Goal: Task Accomplishment & Management: Use online tool/utility

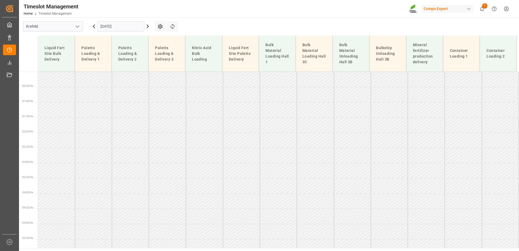
scroll to position [318, 0]
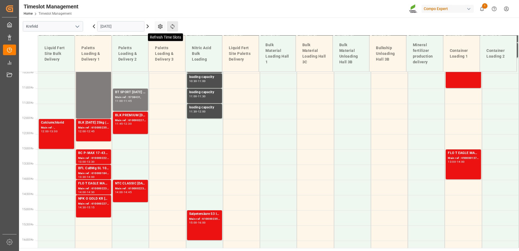
click at [170, 27] on icon at bounding box center [173, 27] width 6 height 6
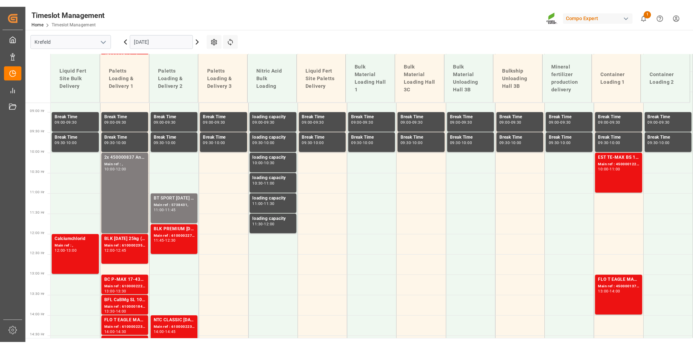
scroll to position [294, 0]
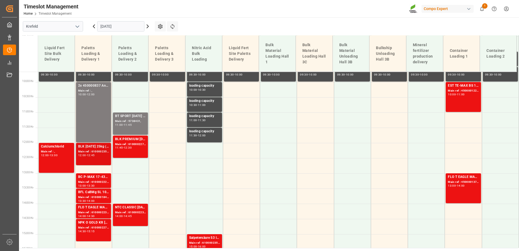
click at [94, 153] on div "Main ref : 6100002358, 2000001941" at bounding box center [93, 151] width 31 height 5
click at [135, 144] on div "Main ref : 6100002276, 2000001525" at bounding box center [130, 144] width 31 height 5
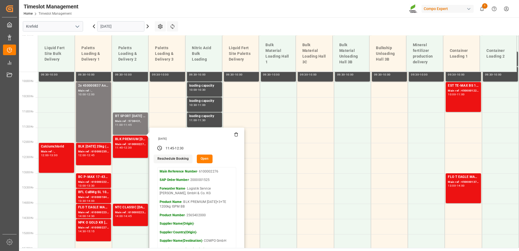
click at [375, 15] on div "Timeslot Management Home Timeslot Management Compo Expert 1 Notifications Only …" at bounding box center [267, 8] width 504 height 17
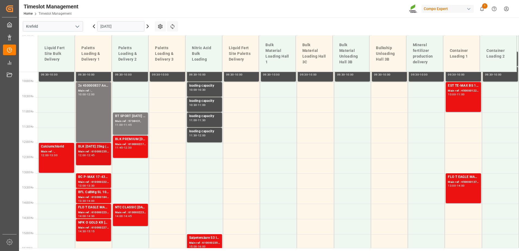
click at [96, 159] on div "BLK 12-12-17 25kg (x40) D,EN,PL,IT,SI Main ref : 6100002358, 2000001941 12:00 -…" at bounding box center [93, 154] width 31 height 20
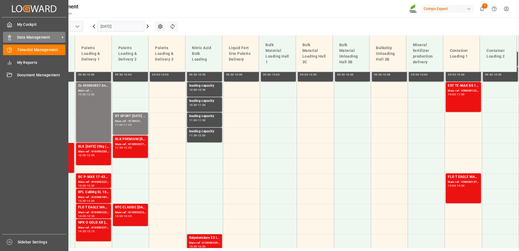
click at [8, 35] on icon at bounding box center [9, 37] width 5 height 5
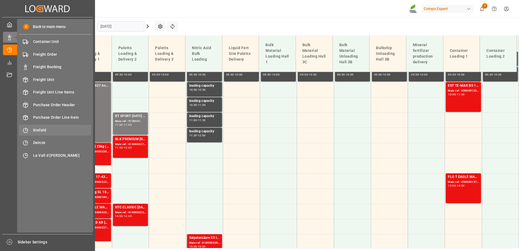
click at [45, 128] on span "Krefeld" at bounding box center [62, 130] width 58 height 6
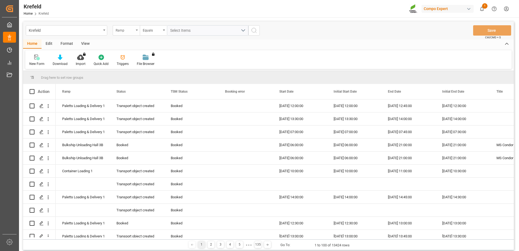
click at [124, 29] on div "Ramp" at bounding box center [125, 30] width 18 height 6
type input "sap"
click at [137, 53] on div "SAP Order Number" at bounding box center [153, 55] width 81 height 11
click at [151, 32] on div "Equals" at bounding box center [152, 30] width 18 height 6
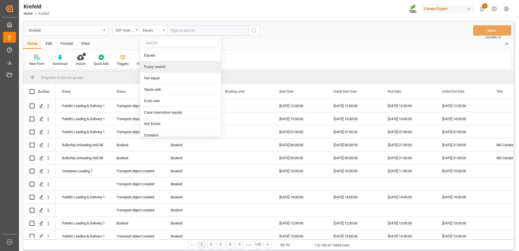
click at [151, 63] on div "Fuzzy search" at bounding box center [180, 66] width 81 height 11
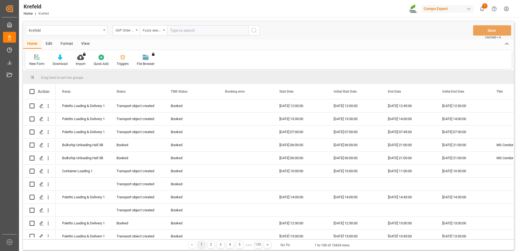
click at [188, 32] on input "text" at bounding box center [207, 30] width 81 height 10
type input "2618901899"
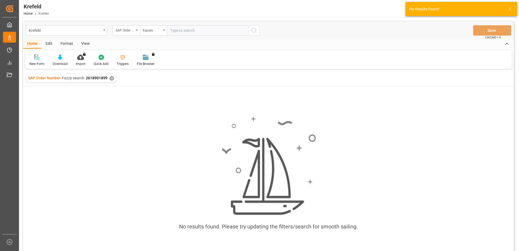
click at [111, 80] on div "✕" at bounding box center [111, 78] width 5 height 5
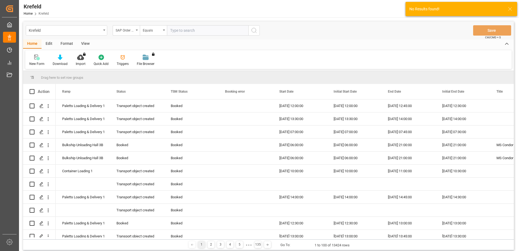
click at [201, 34] on input "text" at bounding box center [207, 30] width 81 height 10
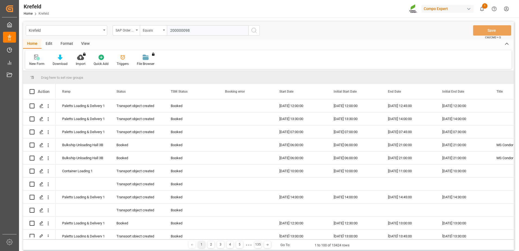
type input "2000000989"
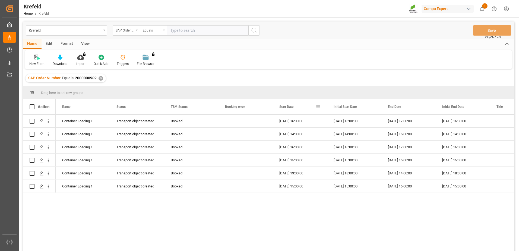
click at [284, 108] on span "Start Date" at bounding box center [286, 107] width 14 height 4
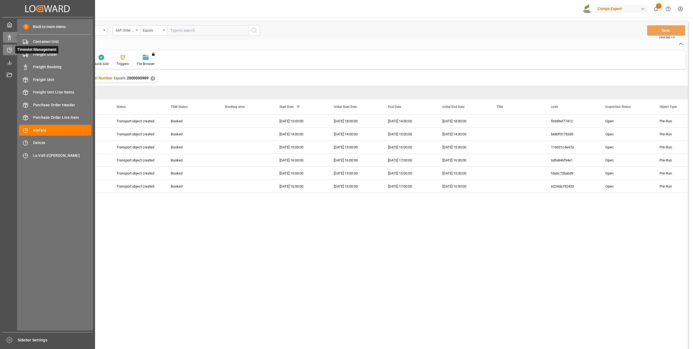
click at [11, 48] on icon at bounding box center [9, 49] width 5 height 5
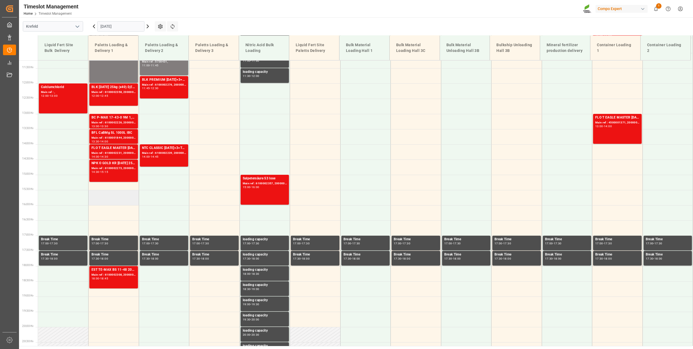
scroll to position [367, 0]
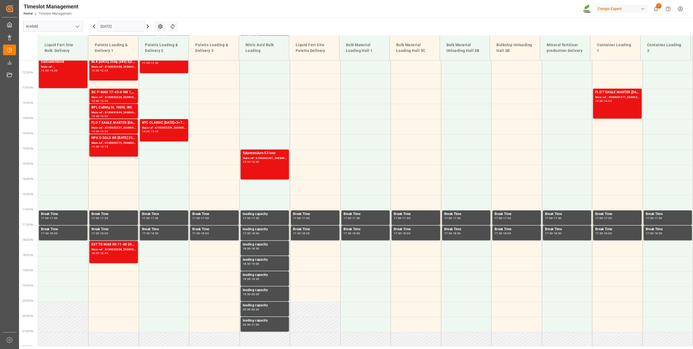
click at [118, 28] on input "[DATE]" at bounding box center [120, 26] width 47 height 10
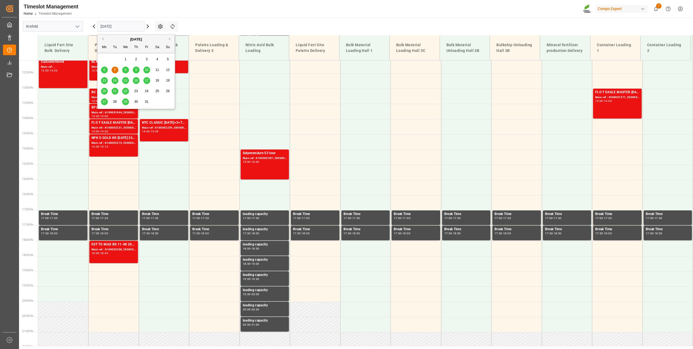
click at [126, 68] on span "8" at bounding box center [126, 70] width 2 height 4
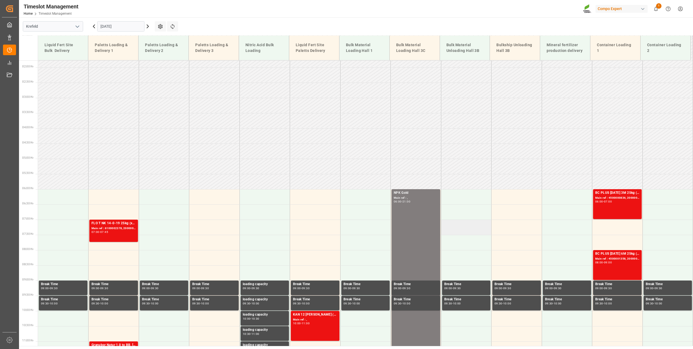
scroll to position [109, 0]
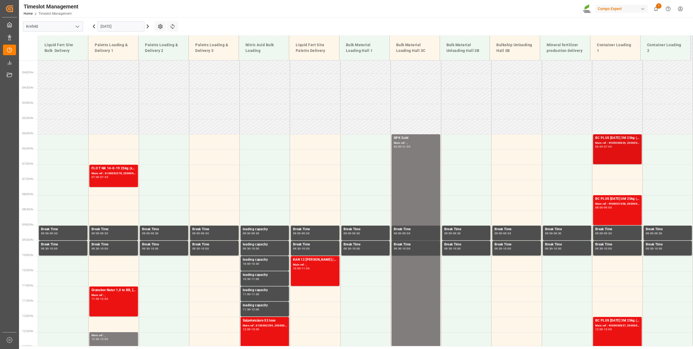
click at [519, 141] on div "Main ref : 4500000836, 2000000788" at bounding box center [617, 143] width 44 height 5
click at [519, 212] on div "BC PLUS [DATE] 6M 25kg (x42) INT;FLO T CLUB [DATE] 25kg (x42) INT Main ref : 45…" at bounding box center [617, 210] width 44 height 28
click at [519, 155] on div "BC PLUS [DATE] 3M 25kg (x42) WW Main ref : 4500000836, 2000000788 06:00 - 07:00" at bounding box center [617, 149] width 44 height 28
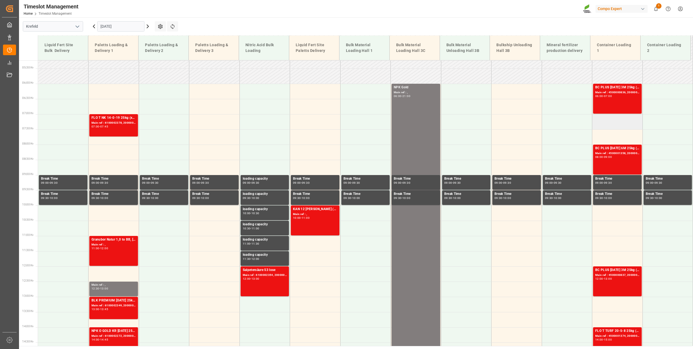
scroll to position [190, 0]
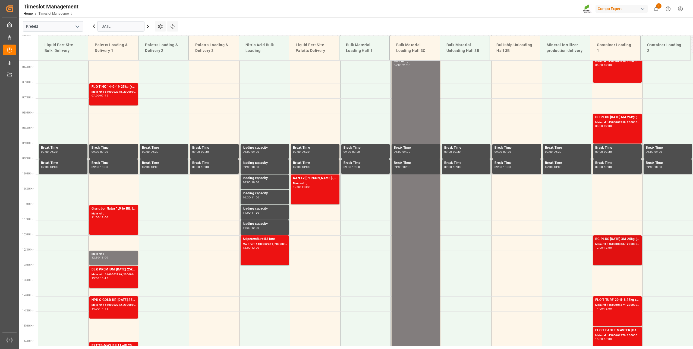
click at [519, 251] on div "BC PLUS [DATE] 3M 25kg (x42) WW Main ref : 4500000837, 2000000788 12:00 - 13:00" at bounding box center [617, 250] width 44 height 28
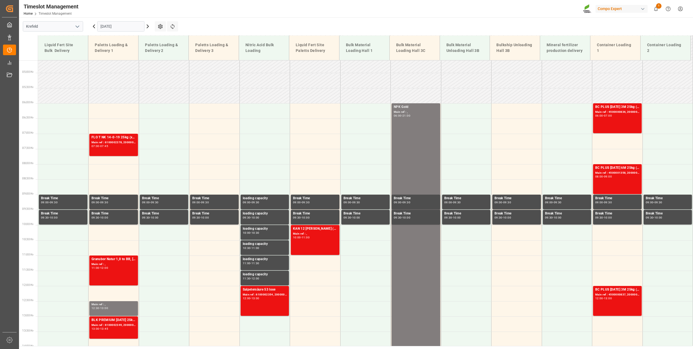
scroll to position [136, 0]
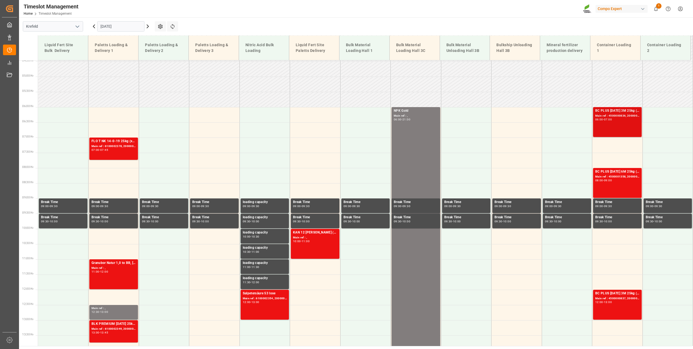
click at [519, 120] on div "07:00" at bounding box center [608, 119] width 8 height 2
click at [519, 251] on div "Main ref : 4500000837, 2000000788" at bounding box center [617, 298] width 44 height 5
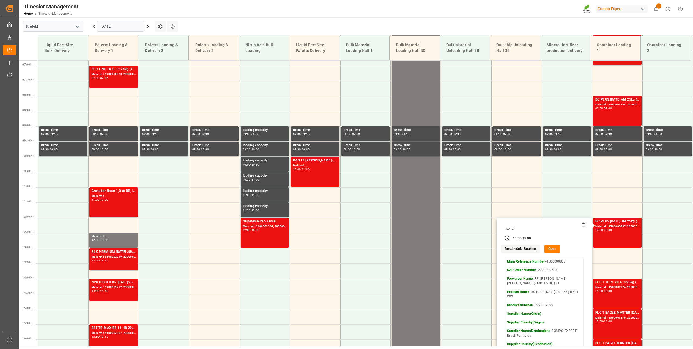
scroll to position [217, 0]
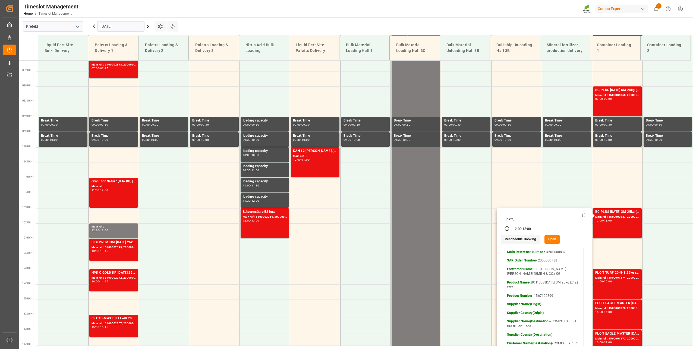
click at [519, 238] on button "Open" at bounding box center [553, 239] width 16 height 9
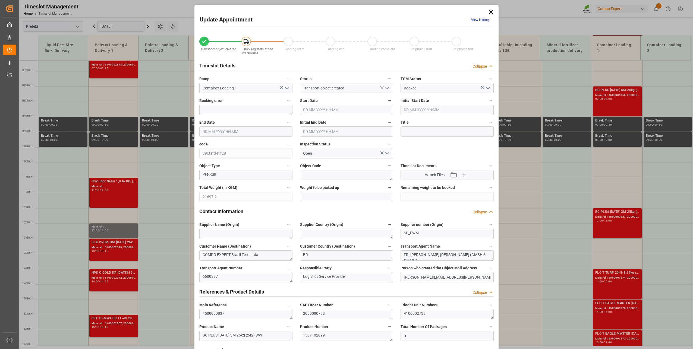
type input "21697.2"
type input "0"
type input "08.10.2025 12:00"
type input "[DATE] 13:00"
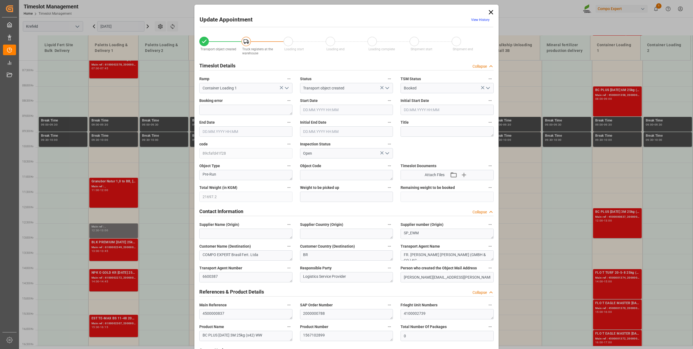
type input "08.10.2025 12:30"
type input "01.09.2025 09:34"
type input "15.09.2025 11:14"
click at [486, 19] on link "View History" at bounding box center [480, 20] width 18 height 4
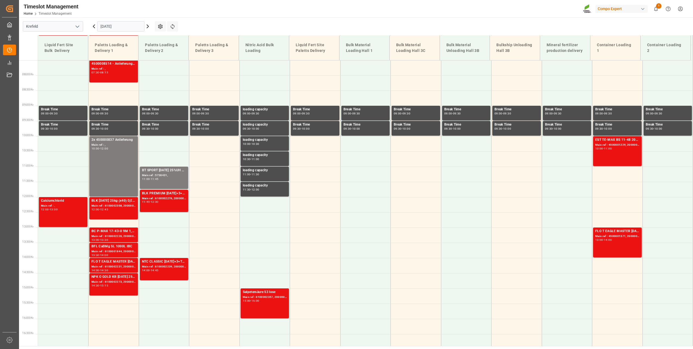
click at [112, 25] on input "[DATE]" at bounding box center [120, 26] width 47 height 10
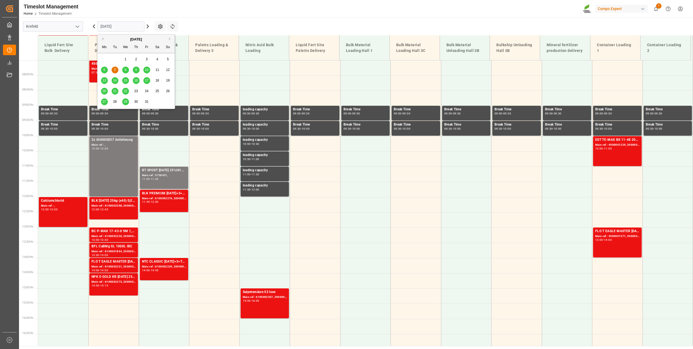
scroll to position [367, 0]
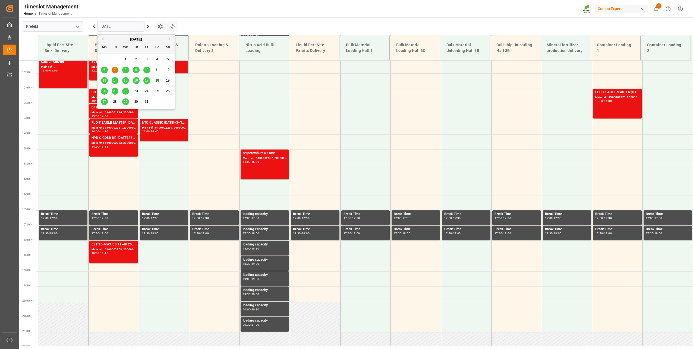
click at [125, 70] on span "8" at bounding box center [126, 70] width 2 height 4
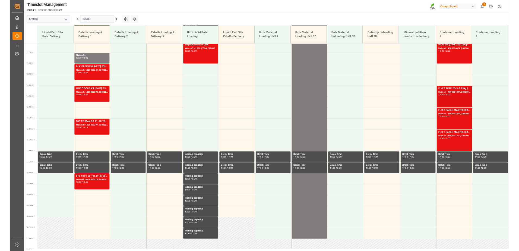
scroll to position [259, 0]
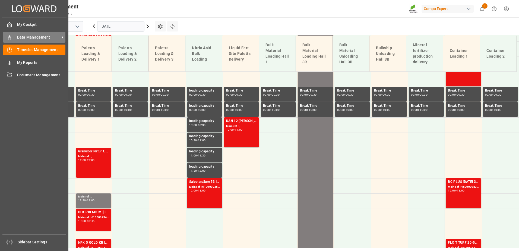
click at [10, 39] on icon at bounding box center [9, 37] width 5 height 5
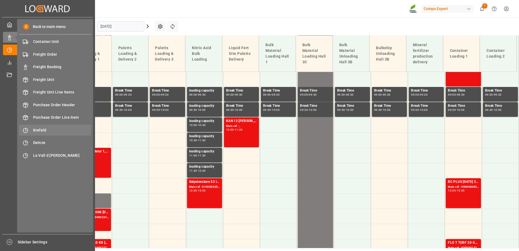
click at [50, 133] on div "Krefeld Krefeld" at bounding box center [55, 130] width 72 height 11
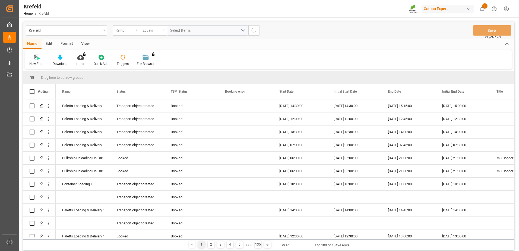
click at [134, 31] on div "Ramp" at bounding box center [125, 30] width 18 height 6
click at [133, 53] on div "SAP Order Number" at bounding box center [153, 55] width 81 height 11
click at [153, 28] on div "Equals" at bounding box center [152, 30] width 18 height 6
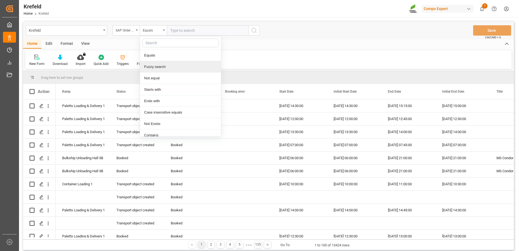
click at [166, 66] on div "Fuzzy search" at bounding box center [180, 66] width 81 height 11
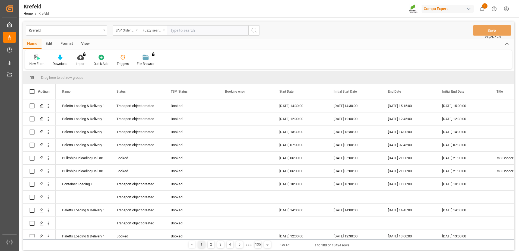
click at [184, 27] on input "text" at bounding box center [207, 30] width 81 height 10
type input "4510357404"
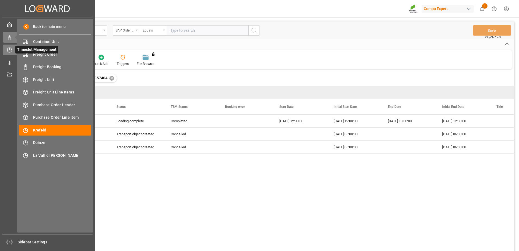
click at [7, 46] on div "Timeslot Management Timeslot Management" at bounding box center [47, 50] width 89 height 11
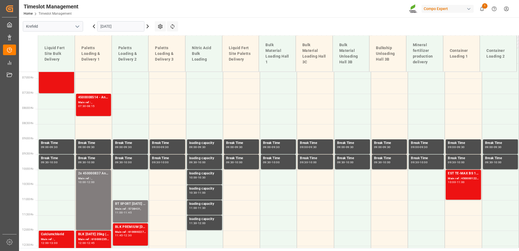
scroll to position [326, 0]
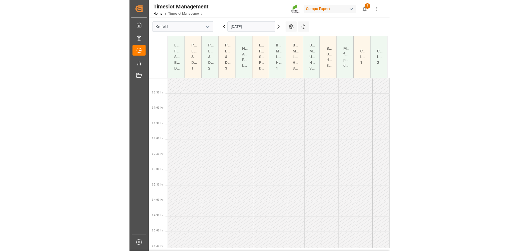
scroll to position [124, 0]
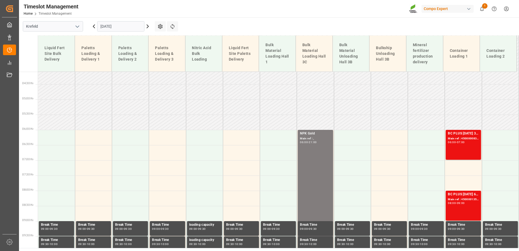
click at [114, 24] on input "[DATE]" at bounding box center [120, 26] width 47 height 10
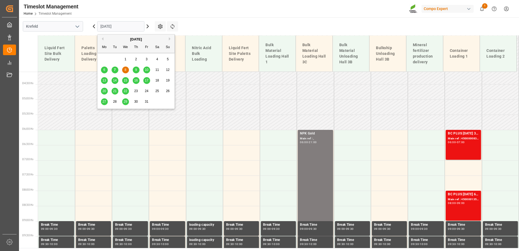
click at [117, 69] on div "7" at bounding box center [115, 70] width 7 height 7
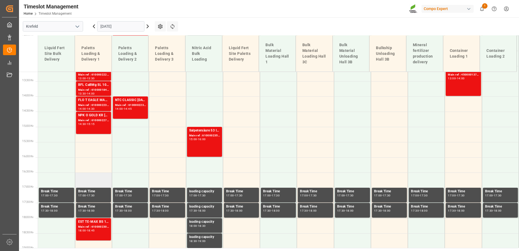
scroll to position [409, 0]
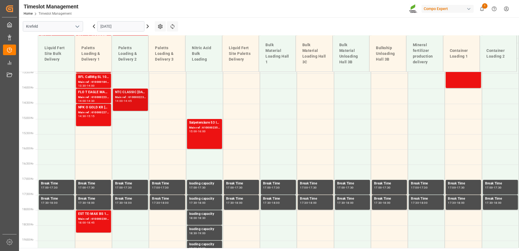
click at [130, 100] on div "14:45" at bounding box center [128, 101] width 8 height 2
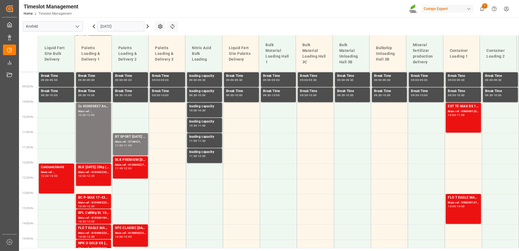
click at [112, 26] on input "[DATE]" at bounding box center [120, 26] width 47 height 10
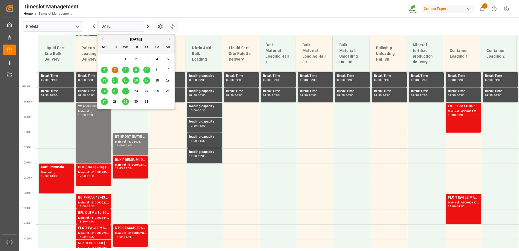
click at [124, 70] on div "8" at bounding box center [125, 70] width 7 height 7
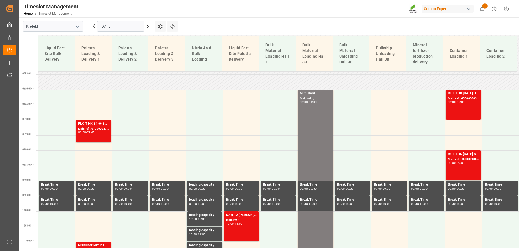
scroll to position [300, 0]
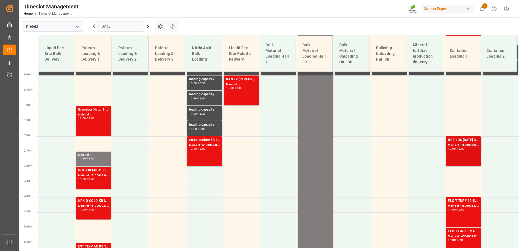
click at [258, 159] on div "BC PLUS [DATE] 3M 25kg (x42) WW Main ref : 4500000837, 2000000788 12:00 - 13:00" at bounding box center [463, 151] width 31 height 28
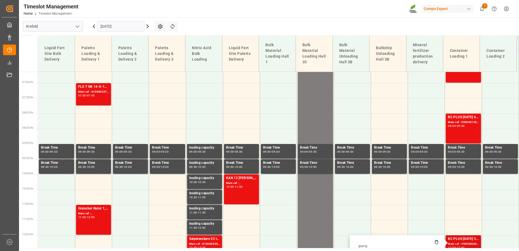
scroll to position [192, 0]
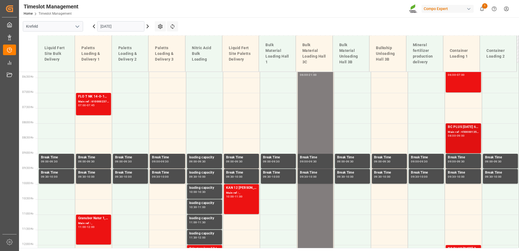
click at [258, 134] on div "Main ref : 4500001358, 2000001101" at bounding box center [463, 132] width 31 height 5
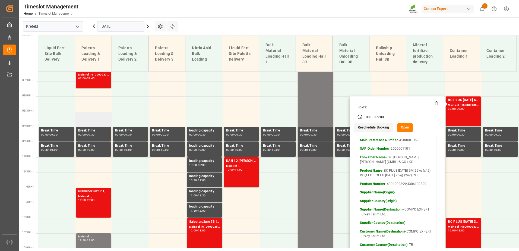
scroll to position [219, 0]
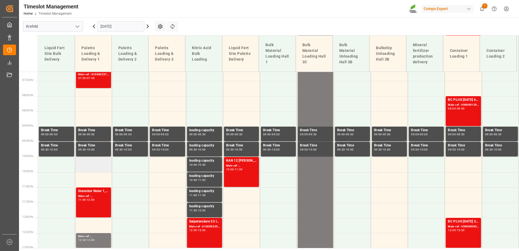
click at [86, 165] on td at bounding box center [93, 164] width 37 height 15
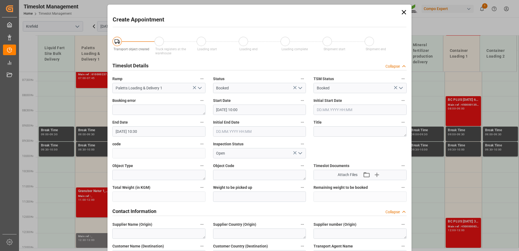
type input "[DATE] 10:00"
type input "[DATE] 10:30"
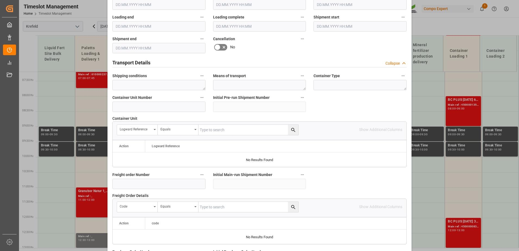
scroll to position [407, 0]
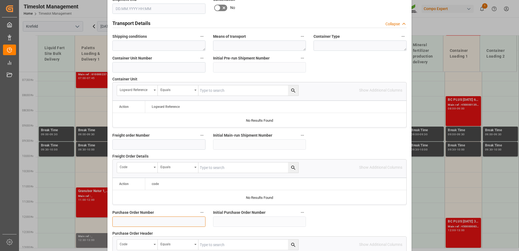
click at [161, 221] on input at bounding box center [158, 221] width 93 height 10
paste input "4500008722"
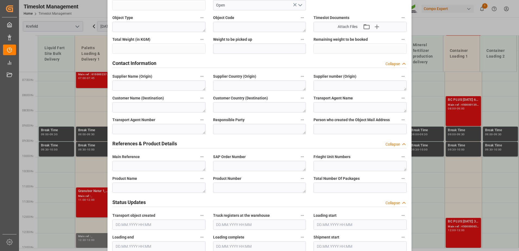
scroll to position [136, 0]
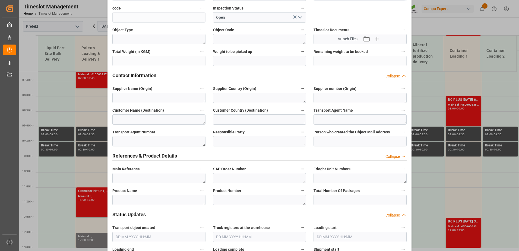
type input "4500008722"
click at [166, 203] on textarea at bounding box center [158, 200] width 93 height 10
paste textarea "4500008722"
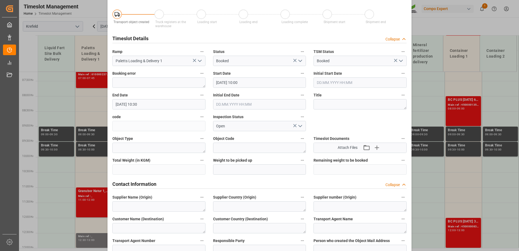
type textarea "Anlieferung 4500008722"
click at [142, 105] on input "[DATE] 10:30" at bounding box center [158, 104] width 93 height 10
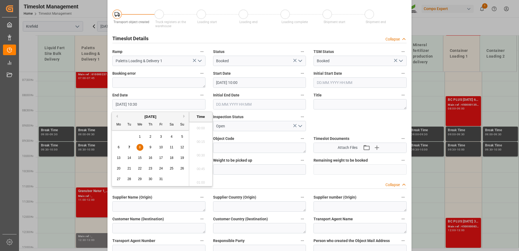
scroll to position [545, 0]
click at [142, 147] on div "8" at bounding box center [140, 147] width 7 height 7
click at [202, 178] on li "11:00" at bounding box center [200, 181] width 23 height 14
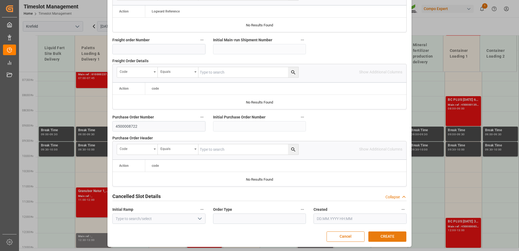
scroll to position [367, 0]
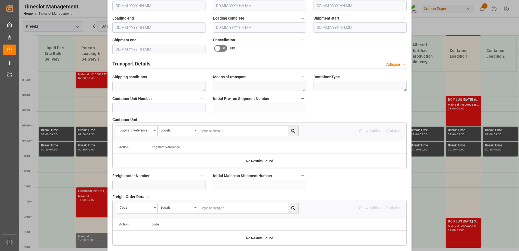
click at [258, 234] on div at bounding box center [260, 238] width 294 height 14
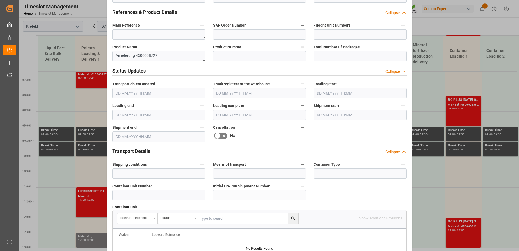
scroll to position [0, 0]
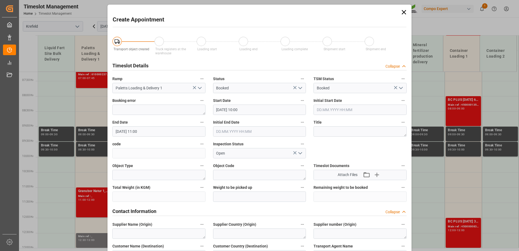
click at [157, 132] on input "[DATE] 11:00" at bounding box center [158, 131] width 93 height 10
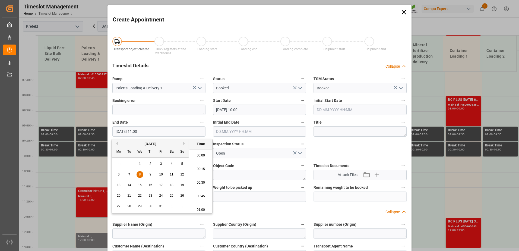
scroll to position [572, 0]
click at [196, 166] on li "10:45" at bounding box center [200, 168] width 23 height 14
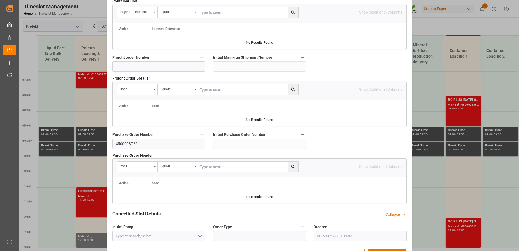
scroll to position [476, 0]
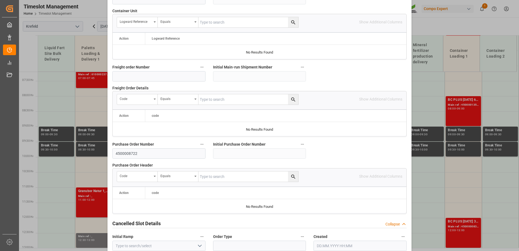
click at [258, 236] on label "Created" at bounding box center [360, 237] width 93 height 8
click at [258, 236] on button "Created" at bounding box center [403, 236] width 7 height 7
click at [258, 84] on div at bounding box center [259, 125] width 519 height 251
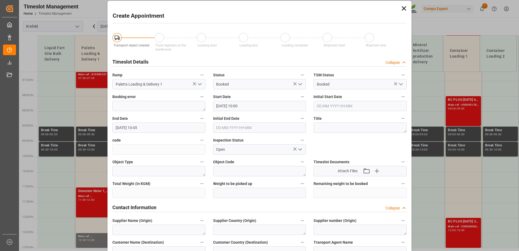
scroll to position [0, 0]
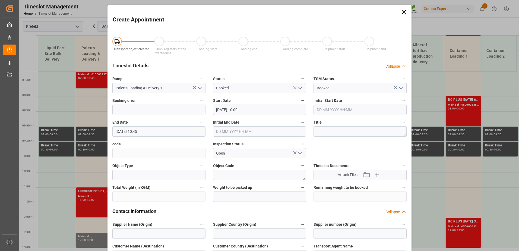
click at [123, 130] on input "[DATE] 10:45" at bounding box center [158, 131] width 93 height 10
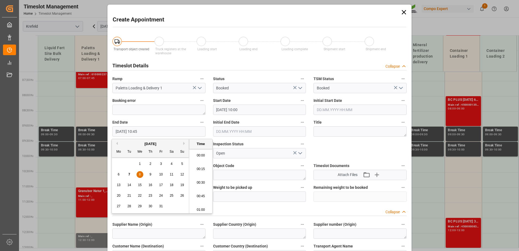
scroll to position [559, 0]
click at [139, 174] on span "8" at bounding box center [140, 174] width 2 height 4
click at [194, 192] on li "11:00" at bounding box center [200, 195] width 23 height 14
type input "[DATE] 11:00"
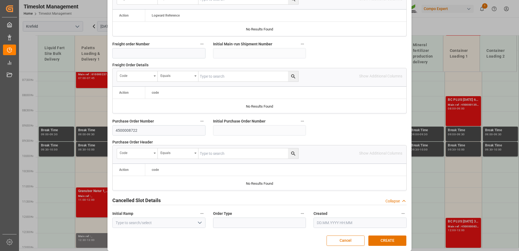
scroll to position [503, 0]
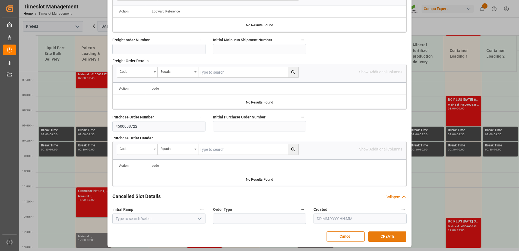
click at [258, 234] on button "CREATE" at bounding box center [388, 236] width 38 height 10
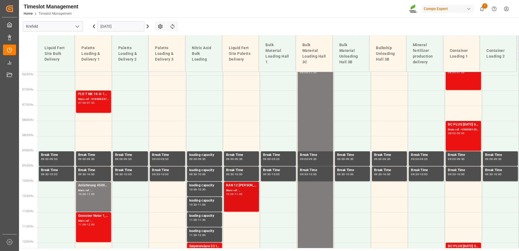
scroll to position [170, 0]
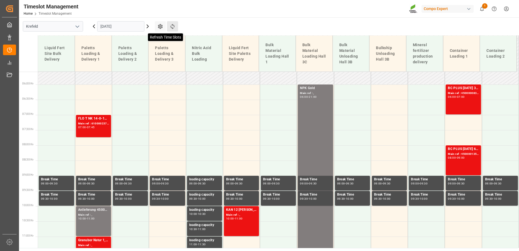
click at [172, 24] on icon at bounding box center [173, 26] width 4 height 5
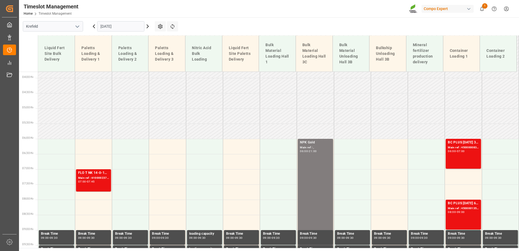
scroll to position [114, 0]
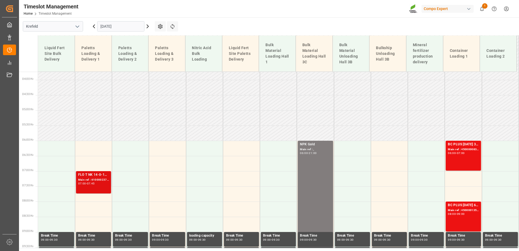
click at [97, 180] on div "Main ref : 6100002378, 2000001957" at bounding box center [93, 180] width 31 height 5
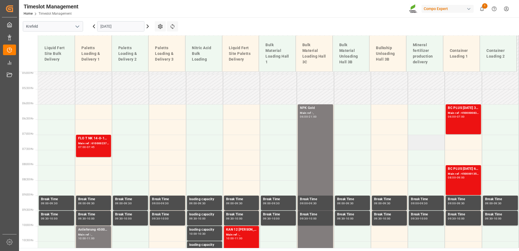
scroll to position [141, 0]
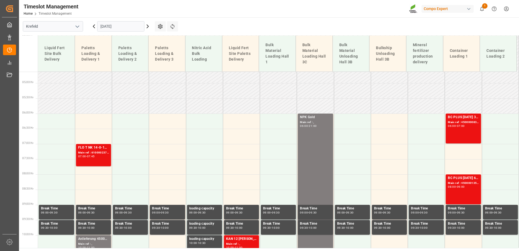
click at [115, 26] on input "[DATE]" at bounding box center [120, 26] width 47 height 10
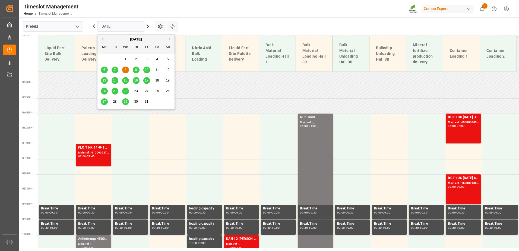
click at [147, 70] on span "10" at bounding box center [147, 70] width 4 height 4
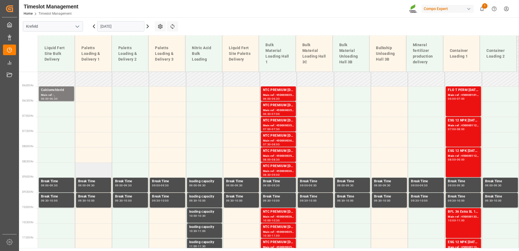
scroll to position [276, 0]
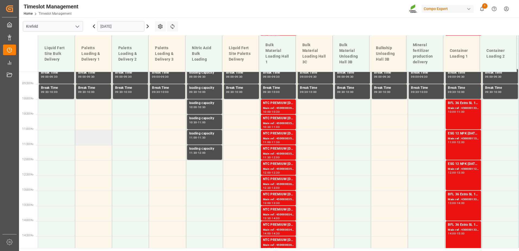
click at [92, 141] on td at bounding box center [93, 137] width 37 height 15
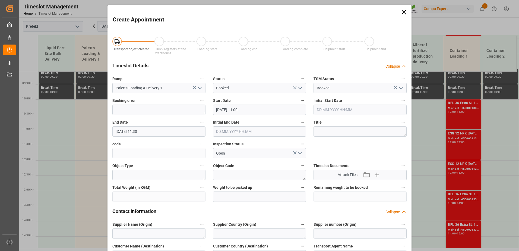
type input "[DATE] 11:00"
type input "[DATE] 11:30"
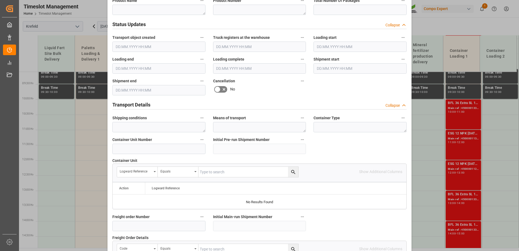
scroll to position [489, 0]
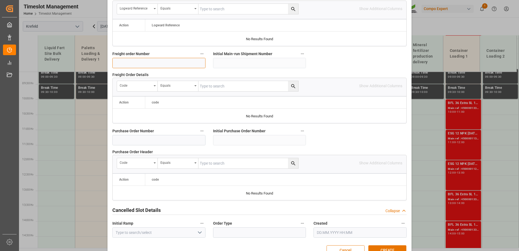
click at [159, 64] on input at bounding box center [158, 63] width 93 height 10
type input "6100002377"
click at [258, 248] on button "CREATE" at bounding box center [388, 250] width 38 height 10
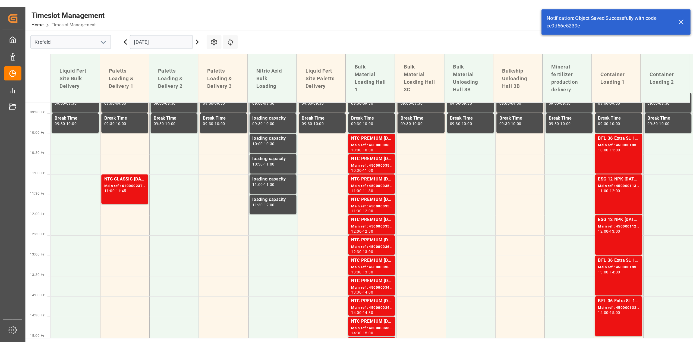
scroll to position [282, 0]
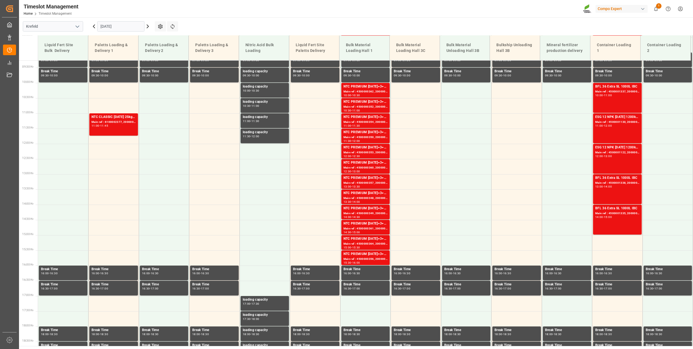
click at [108, 27] on input "[DATE]" at bounding box center [120, 26] width 47 height 10
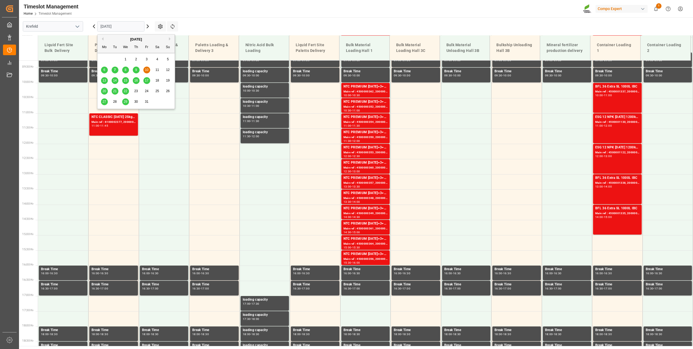
click at [126, 71] on span "8" at bounding box center [126, 70] width 2 height 4
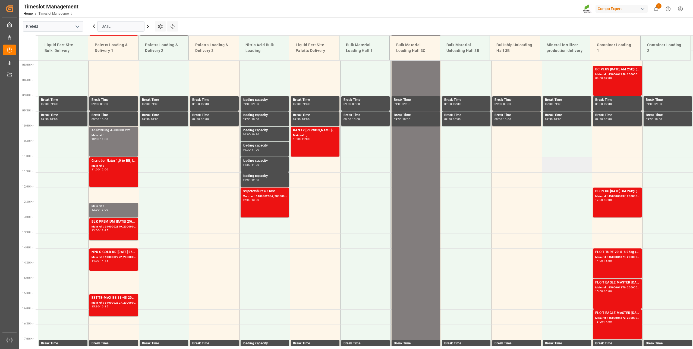
scroll to position [129, 0]
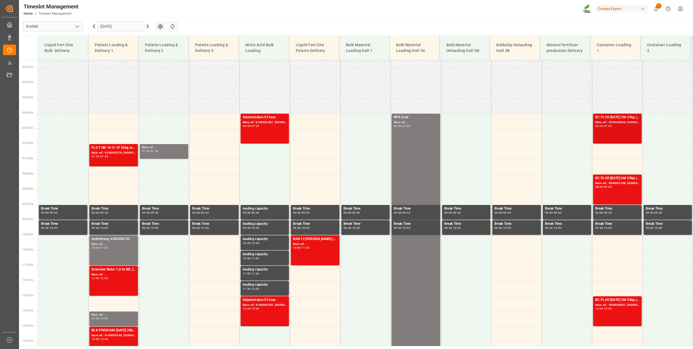
click at [258, 131] on div "BC PLUS [DATE] 3M 25kg (x42) WW Main ref : 4500000836, 2000000788 06:00 - 07:00" at bounding box center [617, 129] width 44 height 28
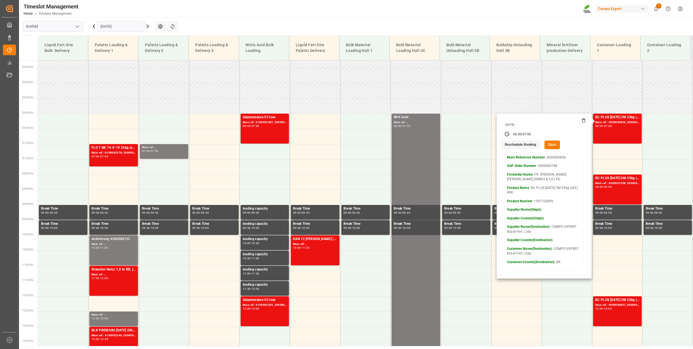
click at [258, 147] on button "Open" at bounding box center [553, 144] width 16 height 9
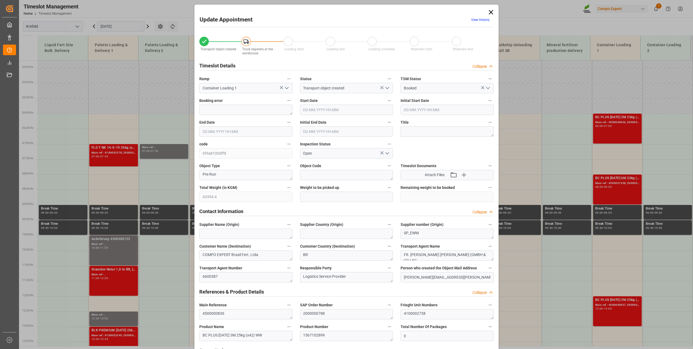
type input "43394.4"
type input "0"
type input "[DATE] 06:00"
type input "[DATE] 07:00"
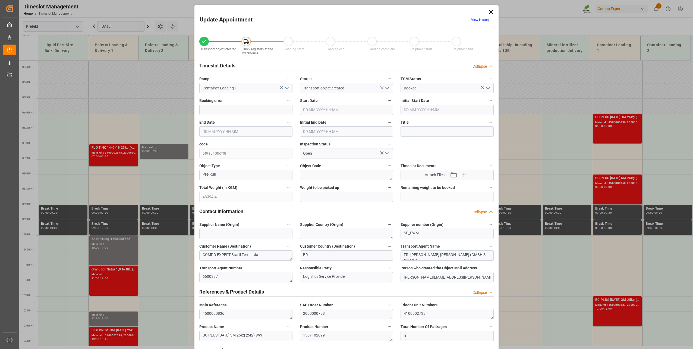
type input "[DATE] 06:30"
type input "[DATE] 09:33"
type input "[DATE] 11:13"
click at [258, 20] on link "View History" at bounding box center [480, 20] width 18 height 4
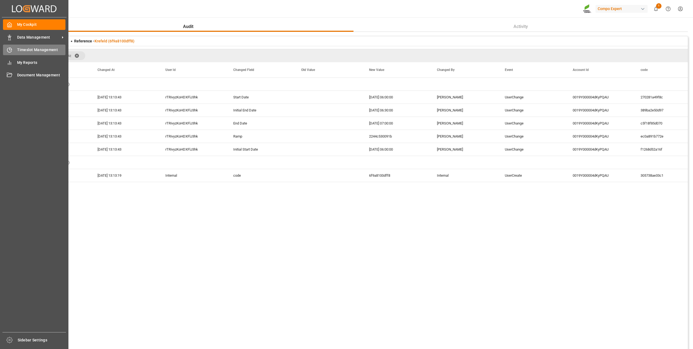
click at [3, 52] on div at bounding box center [7, 50] width 9 height 6
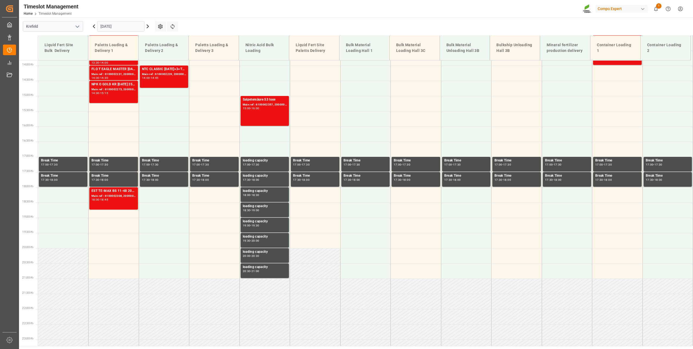
scroll to position [428, 0]
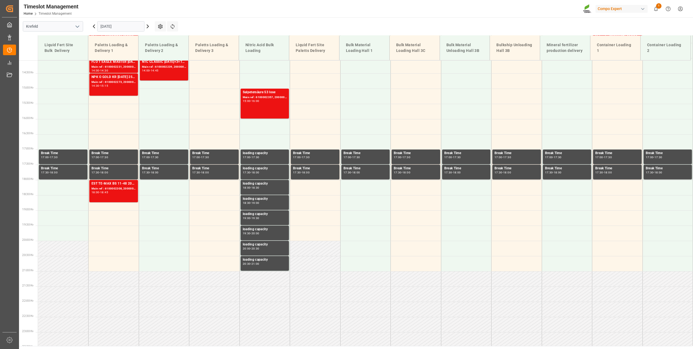
click at [115, 27] on input "[DATE]" at bounding box center [120, 26] width 47 height 10
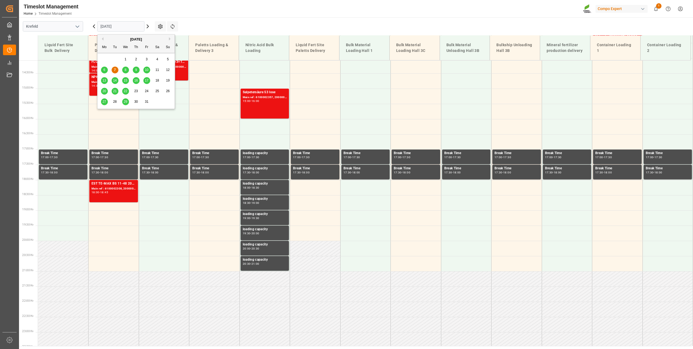
click at [124, 68] on div "8" at bounding box center [125, 70] width 7 height 7
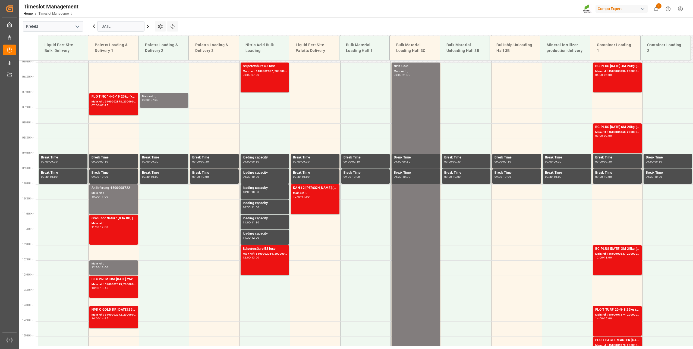
scroll to position [129, 0]
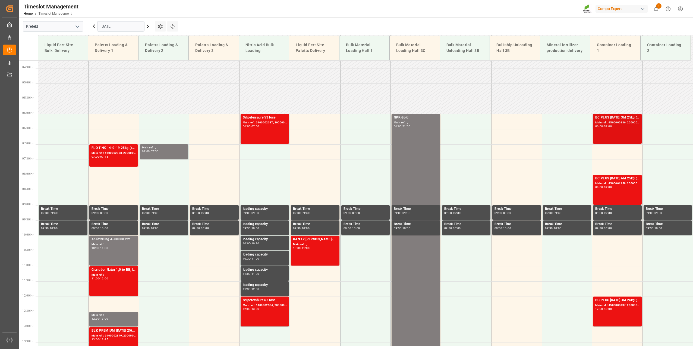
click at [258, 125] on div "06:00 - 07:00" at bounding box center [617, 126] width 44 height 3
click at [258, 249] on div "BC PLUS [DATE] 3M 25kg (x42) WW Main ref : 4500000837, 2000000788 12:00 - 13:00" at bounding box center [617, 311] width 44 height 28
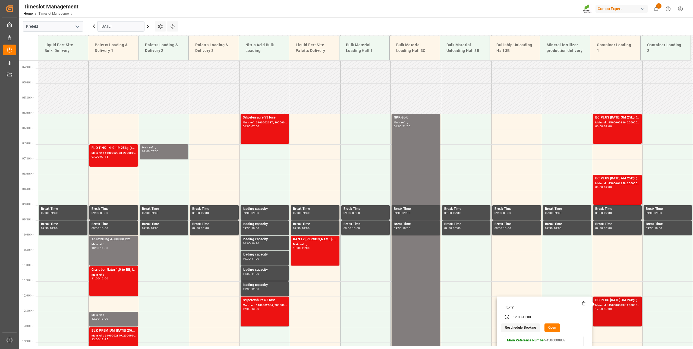
scroll to position [156, 0]
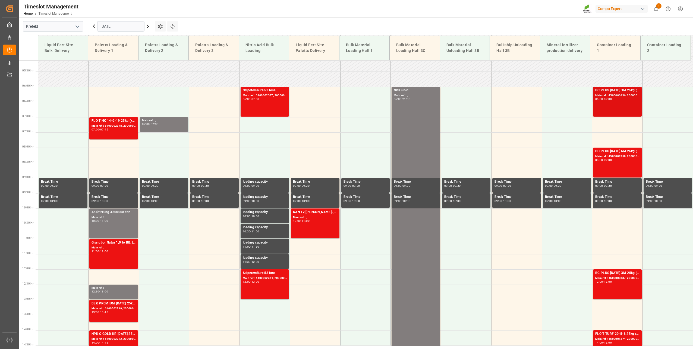
click at [258, 90] on div "BC PLUS [DATE] 3M 25kg (x42) WW" at bounding box center [617, 90] width 44 height 5
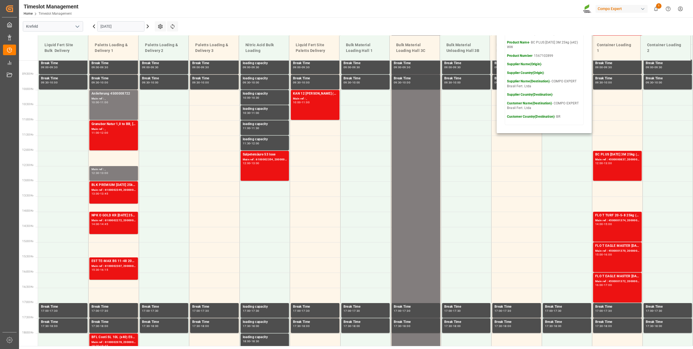
scroll to position [319, 0]
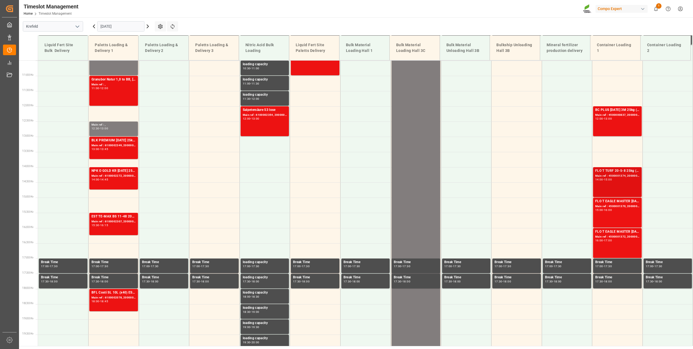
click at [258, 175] on div "Main ref : 4500001374, 2000000989" at bounding box center [617, 176] width 44 height 5
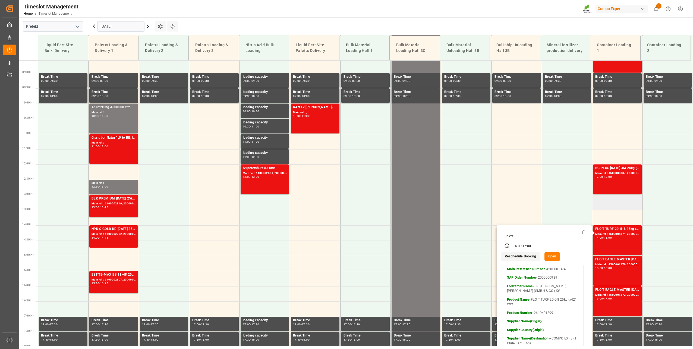
scroll to position [183, 0]
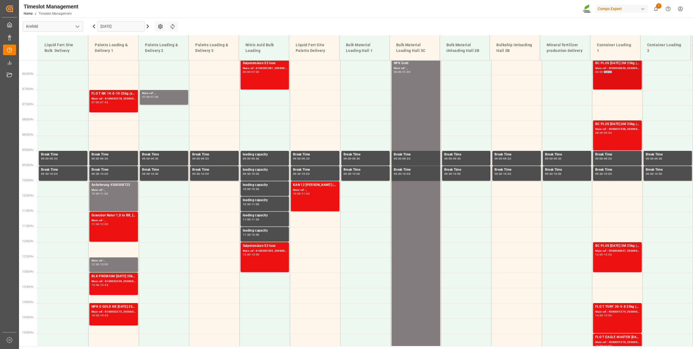
click at [258, 73] on div "06:00 - 07:00" at bounding box center [617, 72] width 44 height 3
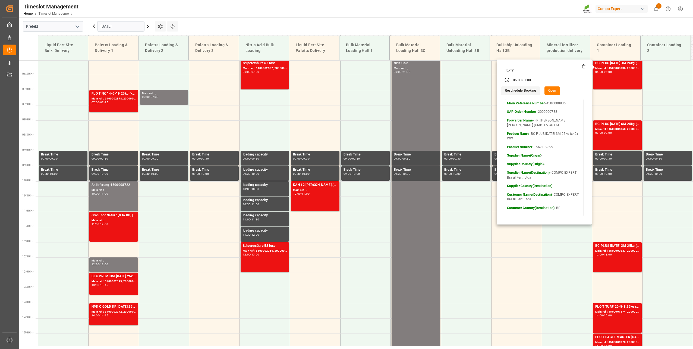
click at [258, 89] on button "Open" at bounding box center [553, 90] width 16 height 9
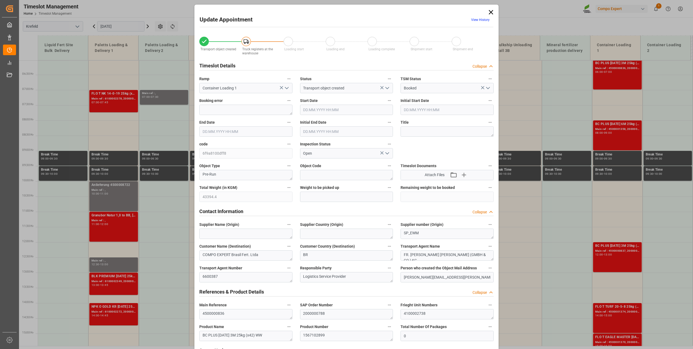
type input "43394.4"
type input "0"
type input "[DATE] 06:00"
type input "[DATE] 07:00"
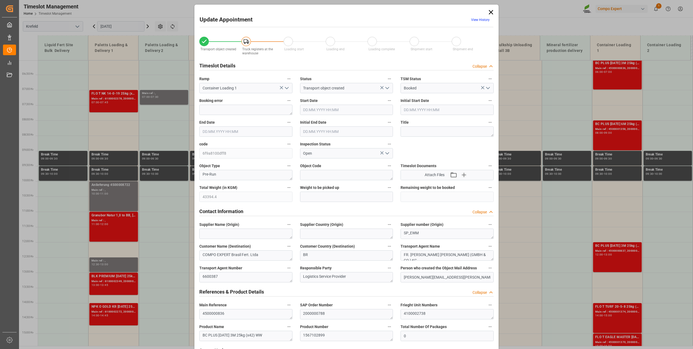
type input "[DATE] 06:30"
type input "[DATE] 09:33"
type input "[DATE] 11:13"
click at [258, 106] on input "[DATE] 06:00" at bounding box center [346, 110] width 93 height 10
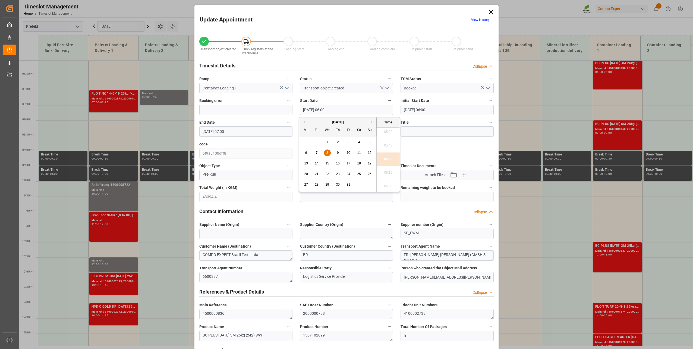
click at [258, 154] on span "8" at bounding box center [327, 153] width 2 height 4
click at [258, 184] on li "13:00" at bounding box center [388, 187] width 23 height 14
type input "[DATE] 13:00"
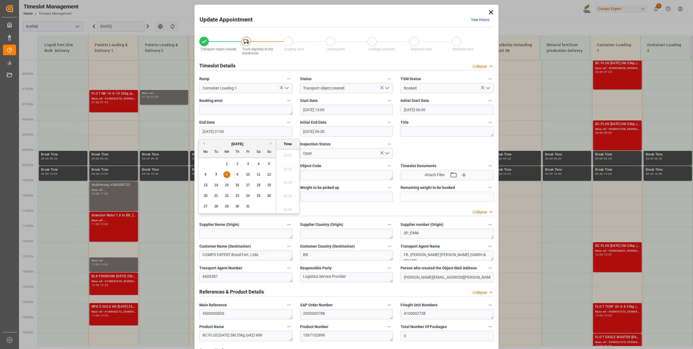
click at [244, 132] on input "[DATE] 07:00" at bounding box center [245, 131] width 93 height 10
click at [226, 175] on span "8" at bounding box center [227, 174] width 2 height 4
click at [258, 182] on li "14:00" at bounding box center [287, 181] width 23 height 14
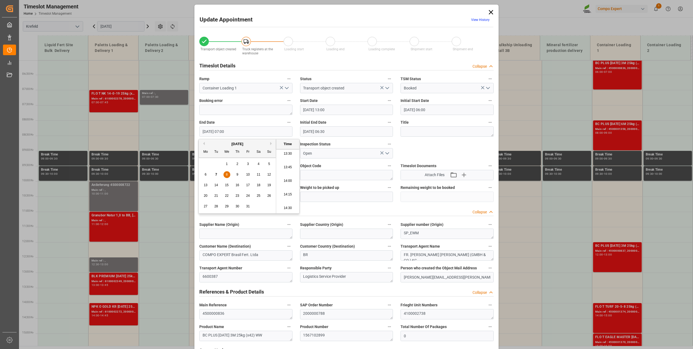
type input "[DATE] 14:00"
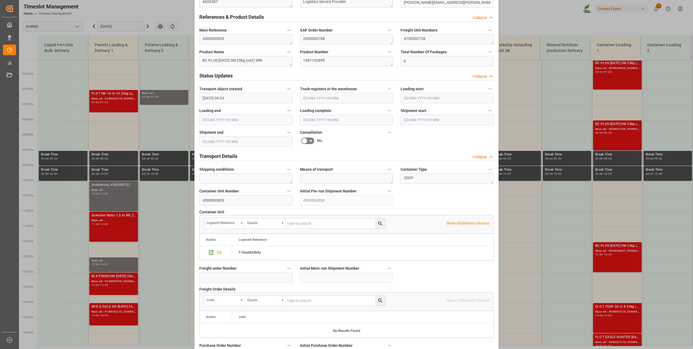
scroll to position [405, 0]
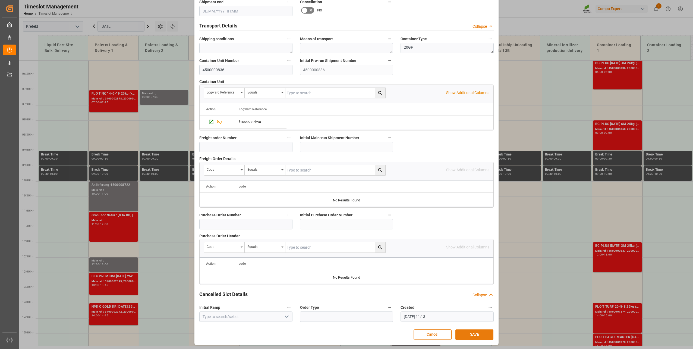
click at [258, 249] on button "SAVE" at bounding box center [474, 334] width 38 height 10
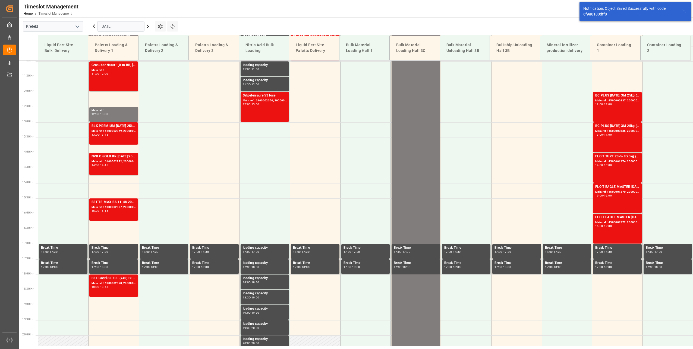
scroll to position [367, 0]
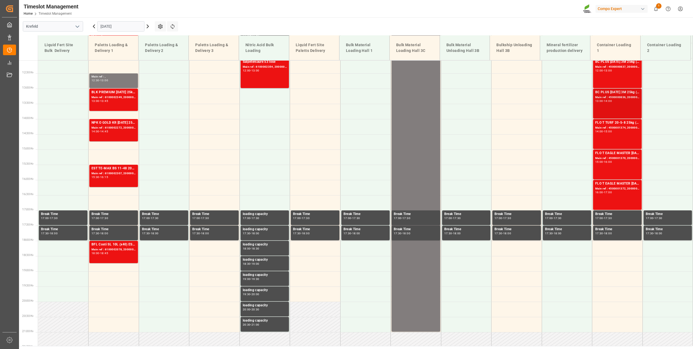
click at [258, 99] on div "Main ref : 4500000836, 2000000788" at bounding box center [617, 97] width 44 height 5
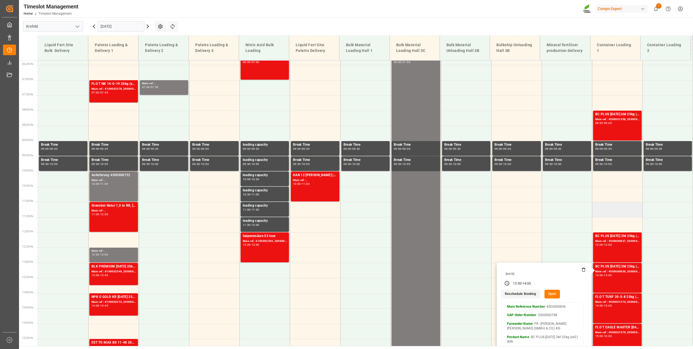
scroll to position [150, 0]
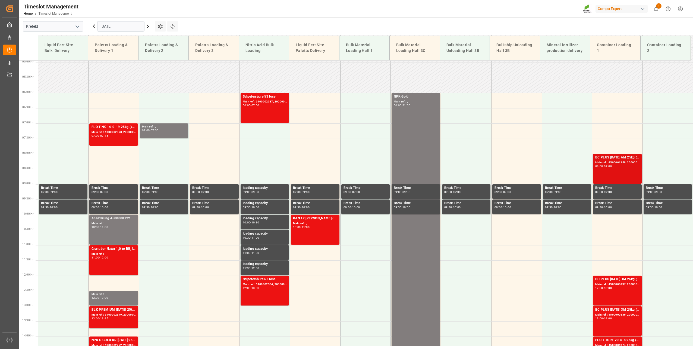
click at [258, 171] on div "BC PLUS [DATE] 6M 25kg (x42) INT;FLO T CLUB [DATE] 25kg (x42) INT Main ref : 45…" at bounding box center [617, 169] width 44 height 28
click at [258, 249] on div "Main ref : 4500000837, 2000000788" at bounding box center [617, 284] width 44 height 5
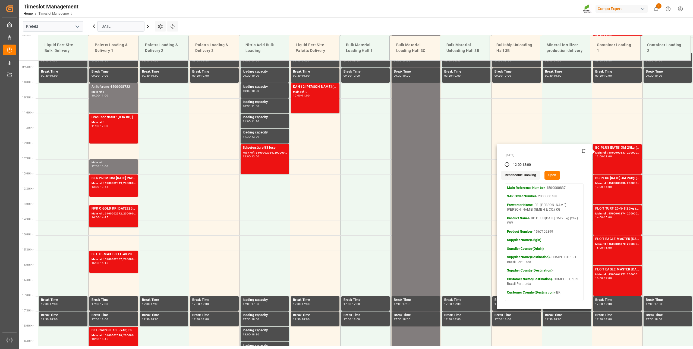
scroll to position [286, 0]
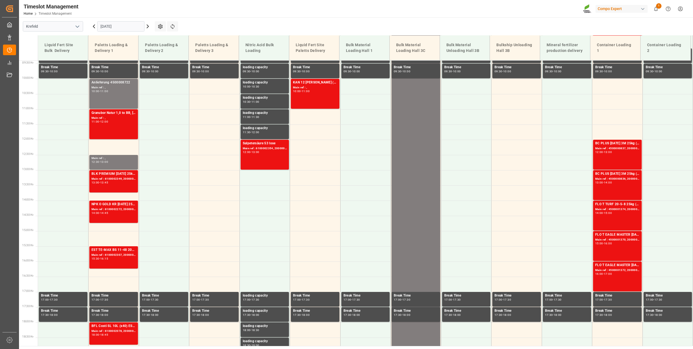
click at [258, 184] on div "13:00 - 14:00" at bounding box center [617, 182] width 44 height 3
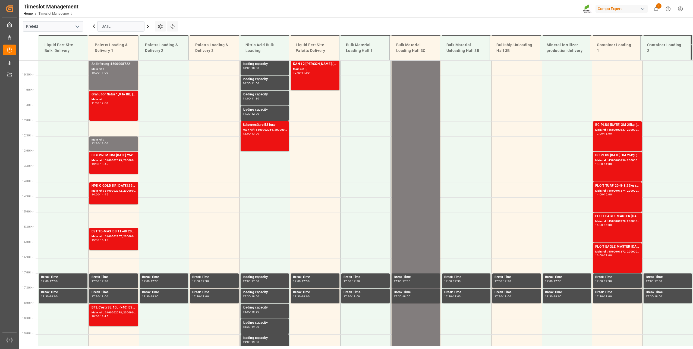
scroll to position [313, 0]
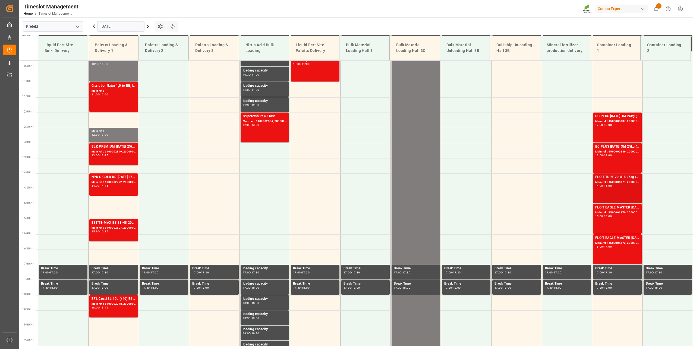
click at [258, 176] on div "FLO T TURF 20-5-8 25kg (x42) WW" at bounding box center [617, 176] width 44 height 5
click at [258, 202] on div "FLO T TURF 20-5-8 25kg (x42) WW Main ref : 4500001374, 2000000989 14:00 - 15:00" at bounding box center [617, 188] width 44 height 28
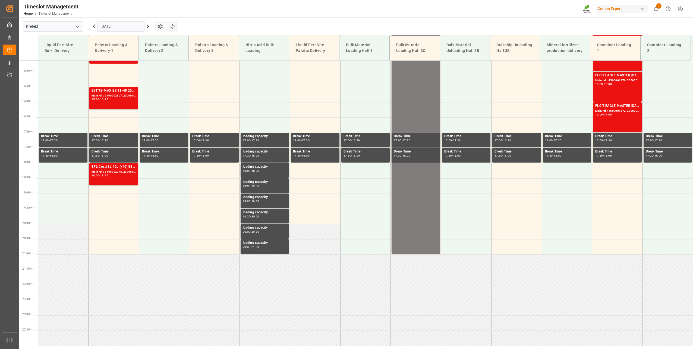
scroll to position [255, 0]
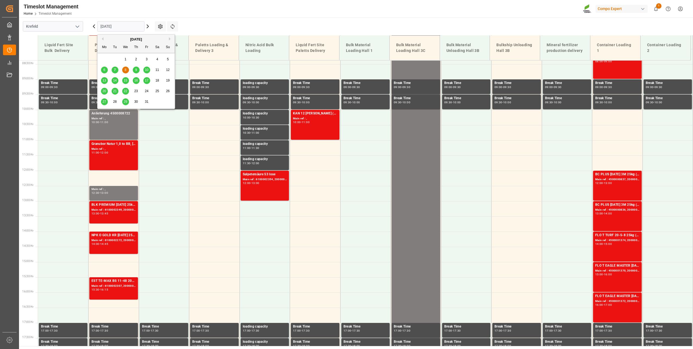
click at [114, 25] on input "[DATE]" at bounding box center [120, 26] width 47 height 10
click at [204, 18] on main "[GEOGRAPHIC_DATA] [DATE] Settings Refresh Time Slots Liquid Fert Site Bulk Deli…" at bounding box center [355, 181] width 673 height 328
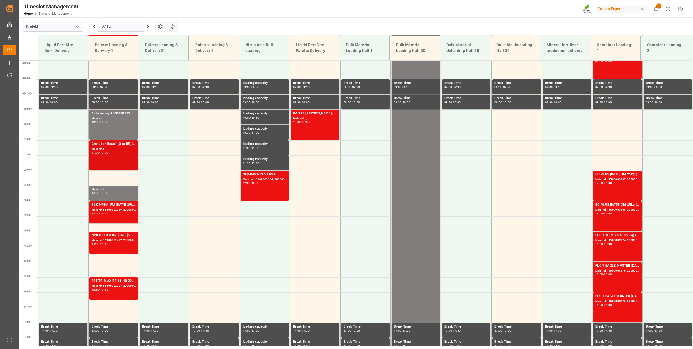
click at [117, 157] on div "Granubor Natur 1,0 to BB, [GEOGRAPHIC_DATA] Main ref : , 11:00 - 12:00" at bounding box center [114, 155] width 44 height 28
click at [111, 209] on div "Main ref : 6100002349, 2000001878" at bounding box center [114, 210] width 44 height 5
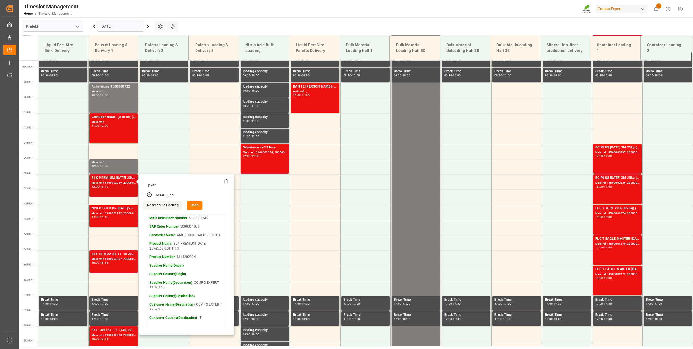
scroll to position [282, 0]
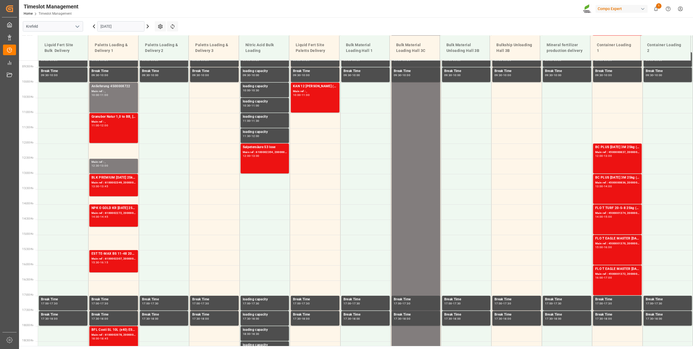
click at [108, 212] on div "Main ref : 6100002272, 2000001815" at bounding box center [114, 213] width 44 height 5
click at [106, 249] on div "Main ref : 6100002307, 2000001854" at bounding box center [114, 258] width 44 height 5
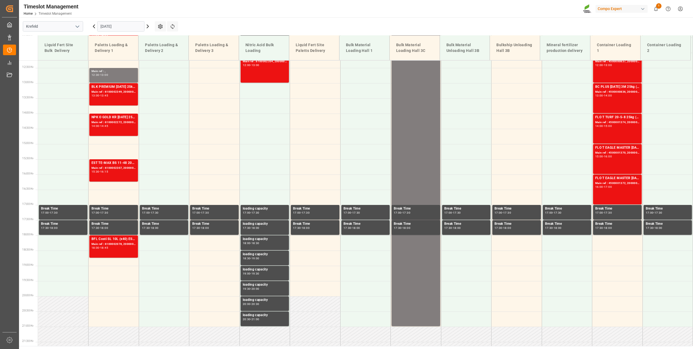
scroll to position [391, 0]
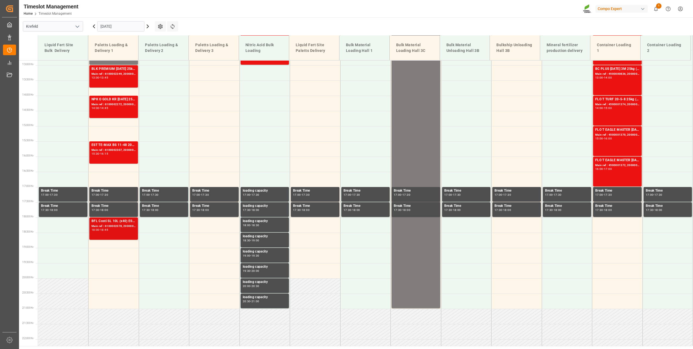
click at [104, 225] on div "Main ref : 6100002078, 2000001408" at bounding box center [114, 226] width 44 height 5
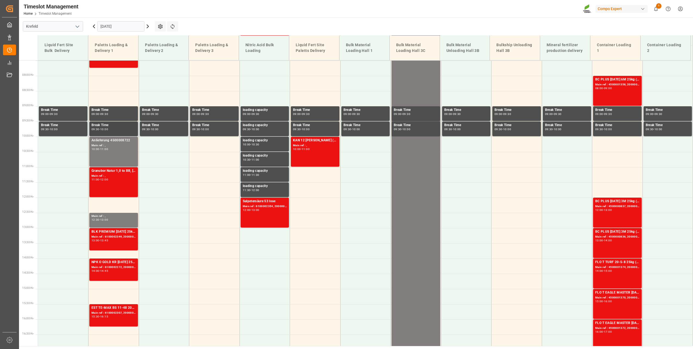
scroll to position [228, 0]
click at [110, 23] on input "[DATE]" at bounding box center [120, 26] width 47 height 10
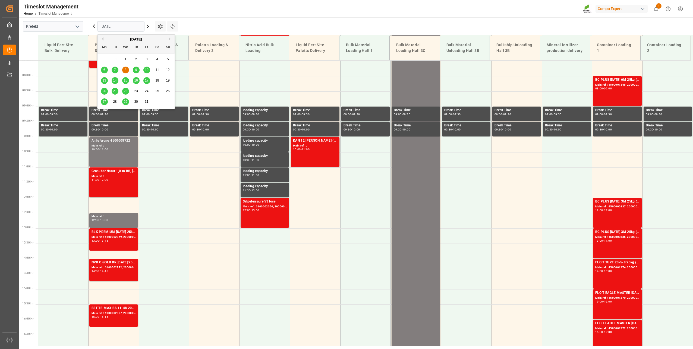
click at [114, 67] on div "7" at bounding box center [115, 70] width 7 height 7
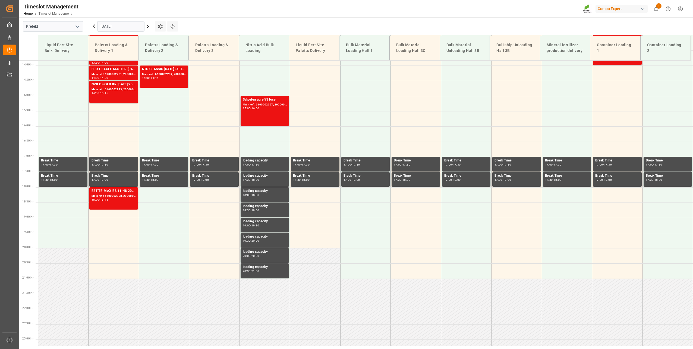
scroll to position [428, 0]
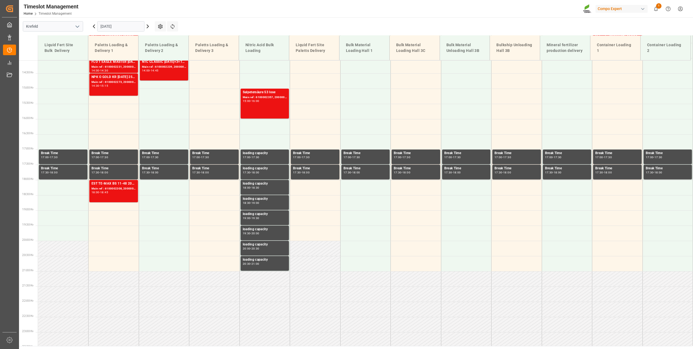
click at [118, 21] on div "[DATE]" at bounding box center [121, 26] width 68 height 18
click at [116, 26] on input "[DATE]" at bounding box center [120, 26] width 47 height 10
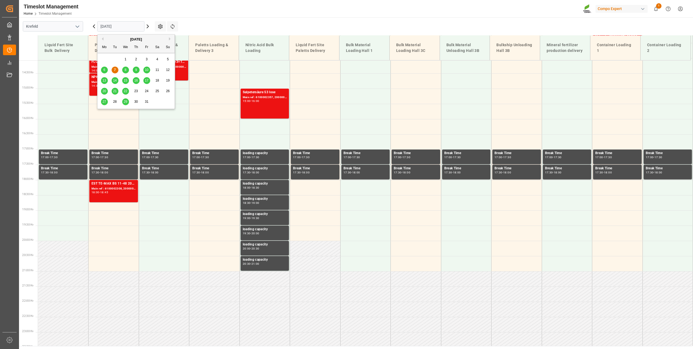
click at [126, 68] on span "8" at bounding box center [126, 70] width 2 height 4
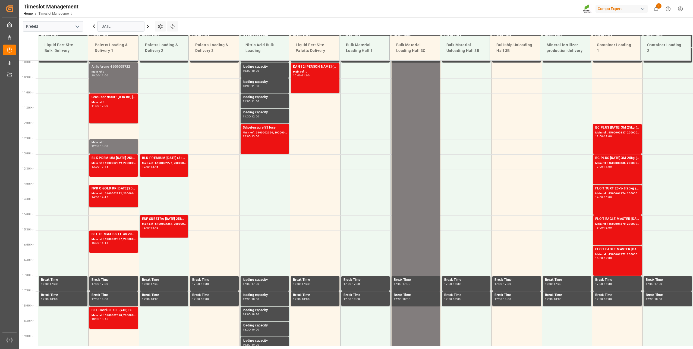
scroll to position [238, 0]
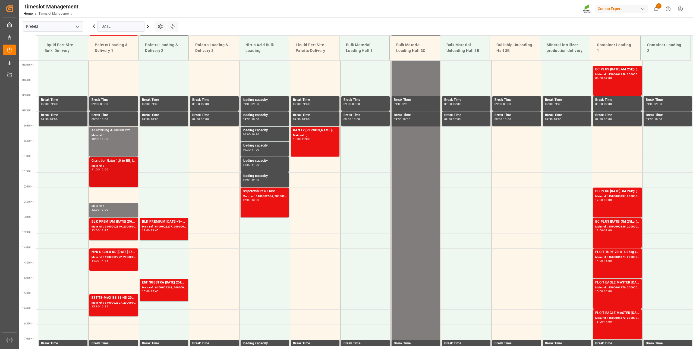
click at [116, 165] on div "Main ref : ," at bounding box center [114, 166] width 44 height 5
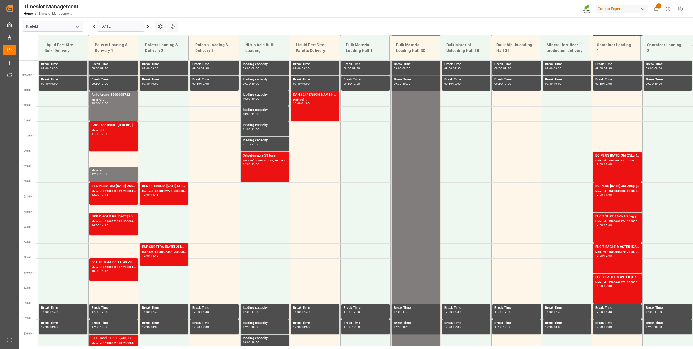
scroll to position [319, 0]
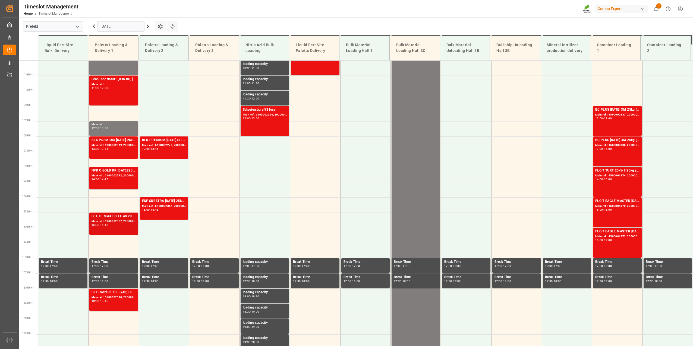
click at [109, 223] on div "Main ref : 6100002307, 2000001854" at bounding box center [114, 221] width 44 height 5
click at [165, 155] on div "BLK PREMIUM [DATE]+3+TE 1200kg ISPM BB Main ref : 6100002277, 2000001581;200000…" at bounding box center [164, 147] width 44 height 20
click at [168, 208] on div "Main ref : 6100002362, 2000001731 2000001745 2000001639;2000001731 2000001731;2…" at bounding box center [164, 206] width 44 height 5
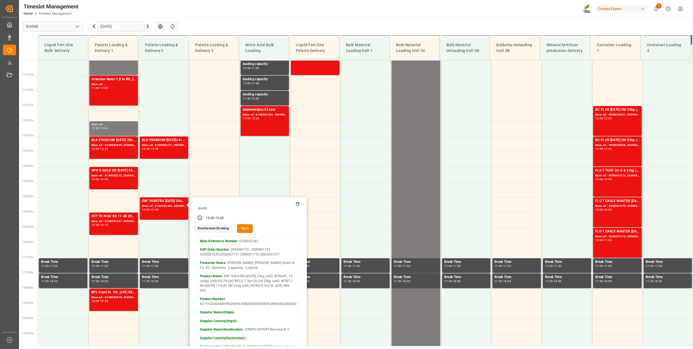
drag, startPoint x: 106, startPoint y: 29, endPoint x: 110, endPoint y: 28, distance: 4.4
click at [106, 29] on input "[DATE]" at bounding box center [120, 26] width 47 height 10
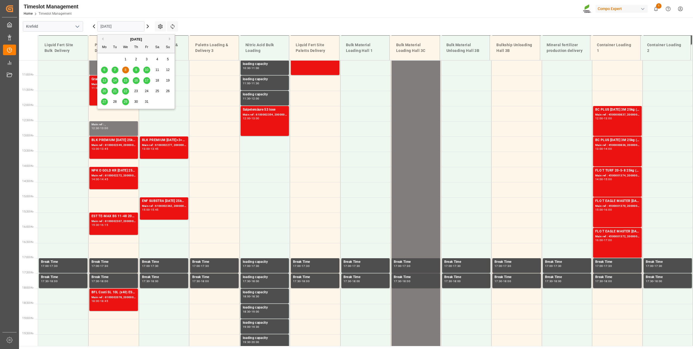
click at [115, 70] on span "7" at bounding box center [115, 70] width 2 height 4
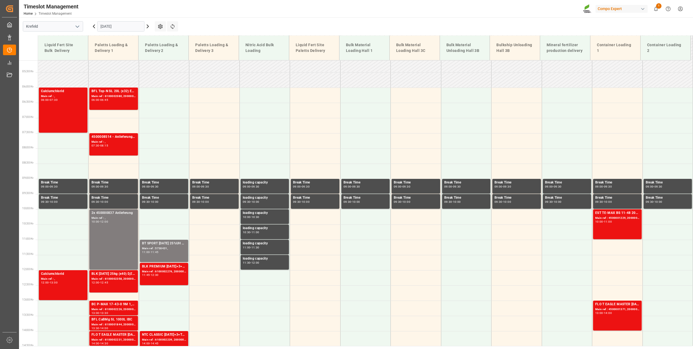
scroll to position [146, 0]
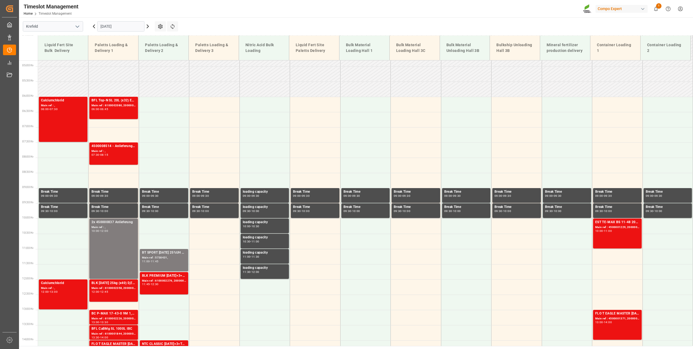
click at [114, 19] on div "[DATE]" at bounding box center [121, 26] width 68 height 18
click at [111, 23] on input "[DATE]" at bounding box center [120, 26] width 47 height 10
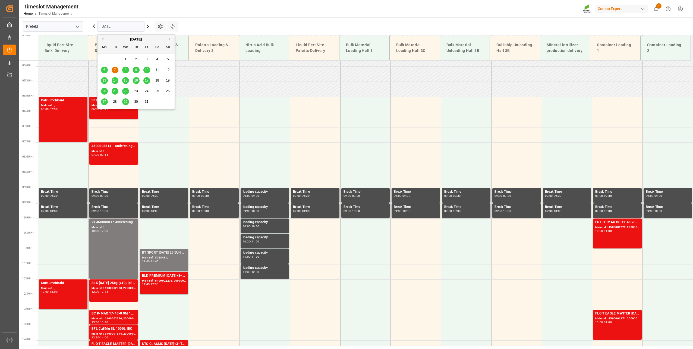
click at [125, 70] on span "8" at bounding box center [126, 70] width 2 height 4
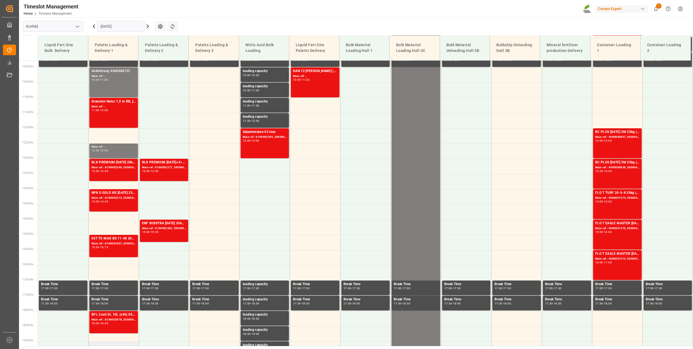
scroll to position [309, 0]
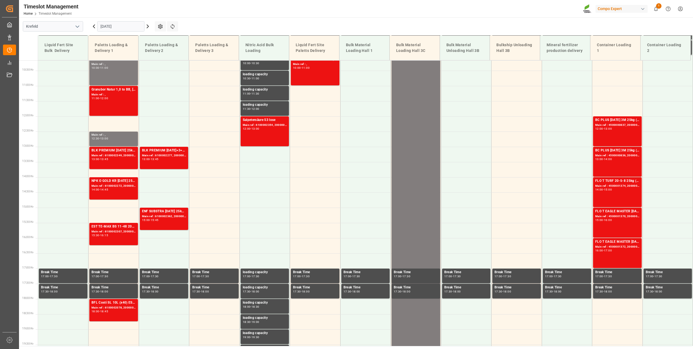
click at [124, 32] on div "[DATE]" at bounding box center [121, 26] width 68 height 18
click at [129, 29] on input "[DATE]" at bounding box center [120, 26] width 47 height 10
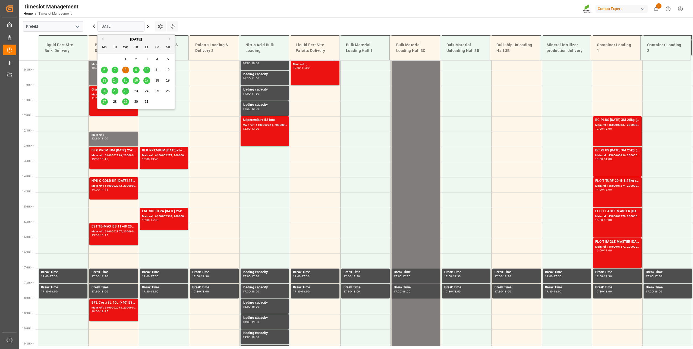
click at [115, 69] on span "7" at bounding box center [115, 70] width 2 height 4
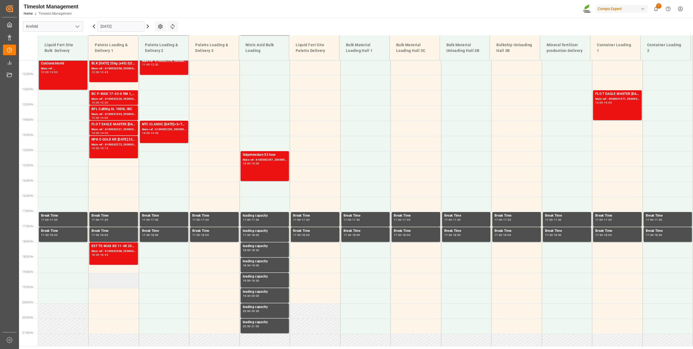
scroll to position [363, 0]
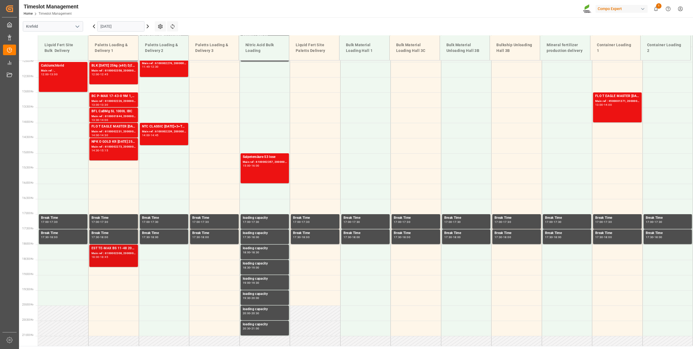
click at [104, 249] on div "Main ref : 6100002308, 2000001854" at bounding box center [114, 253] width 44 height 5
click at [120, 131] on div "Main ref : 6100002231, 2000001345" at bounding box center [114, 131] width 44 height 5
click at [121, 116] on div "Main ref : 6100001844, 2000000231" at bounding box center [114, 116] width 44 height 5
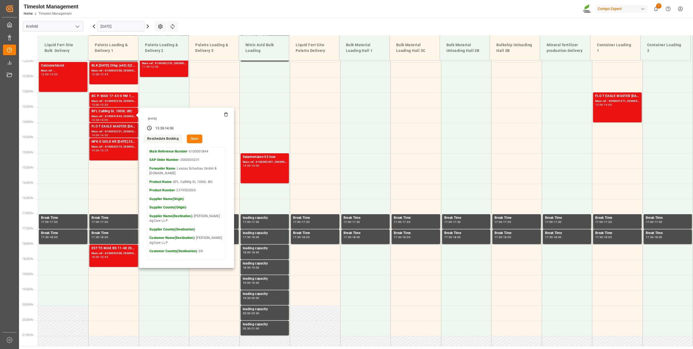
scroll to position [336, 0]
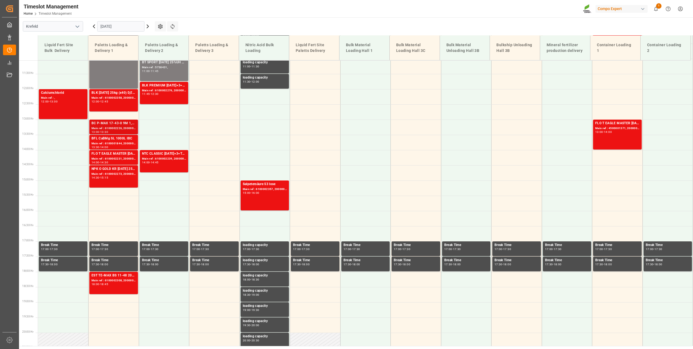
click at [121, 128] on div "Main ref : 6100002226, 2000000070" at bounding box center [114, 128] width 44 height 5
drag, startPoint x: 98, startPoint y: 100, endPoint x: 102, endPoint y: 100, distance: 4.2
click at [100, 100] on div "-" at bounding box center [99, 101] width 1 height 2
click at [161, 83] on div "BLK PREMIUM [DATE]+3+TE 1200kg ISPM BB" at bounding box center [164, 85] width 44 height 5
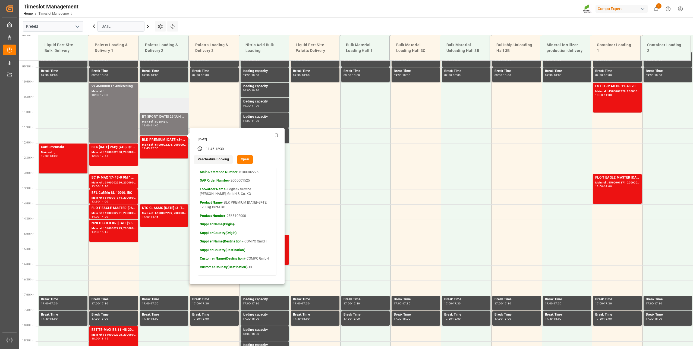
scroll to position [309, 0]
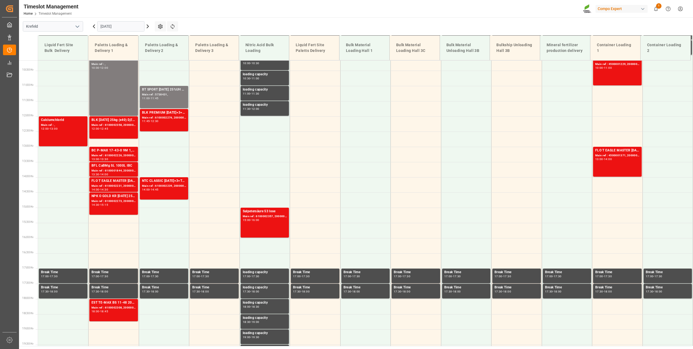
click at [111, 183] on div "FLO T EAGLE MASTER [DATE] 25kg(x40) INTFLO T BKR [DATE] 25kg (x40) D,ATTPL K [D…" at bounding box center [114, 180] width 44 height 5
